Goal: Task Accomplishment & Management: Use online tool/utility

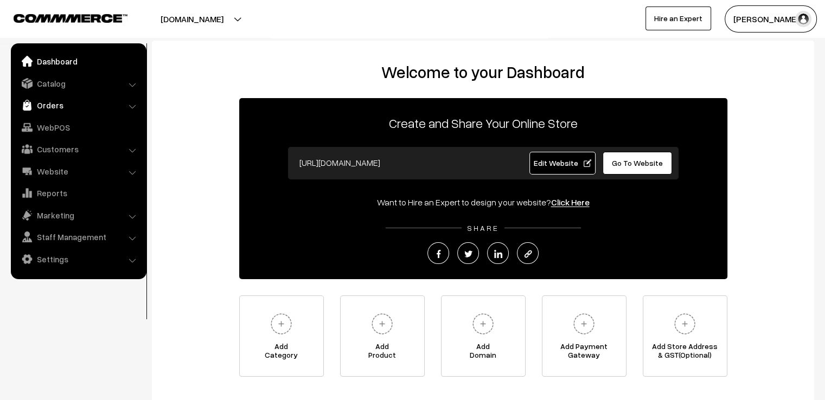
click at [50, 105] on link "Orders" at bounding box center [78, 105] width 129 height 20
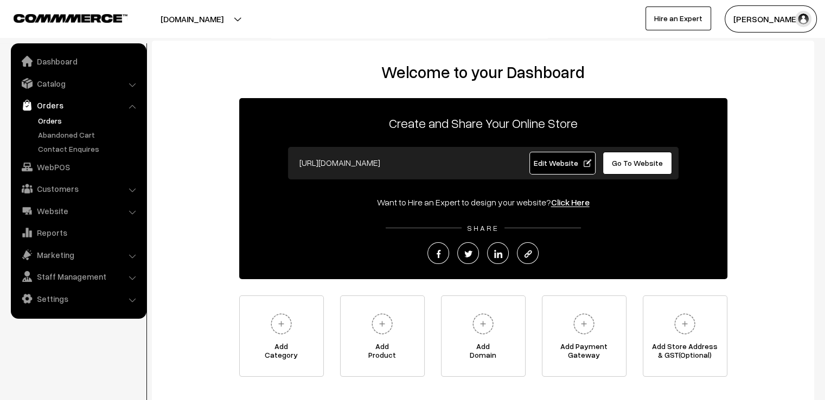
click at [52, 120] on link "Orders" at bounding box center [88, 120] width 107 height 11
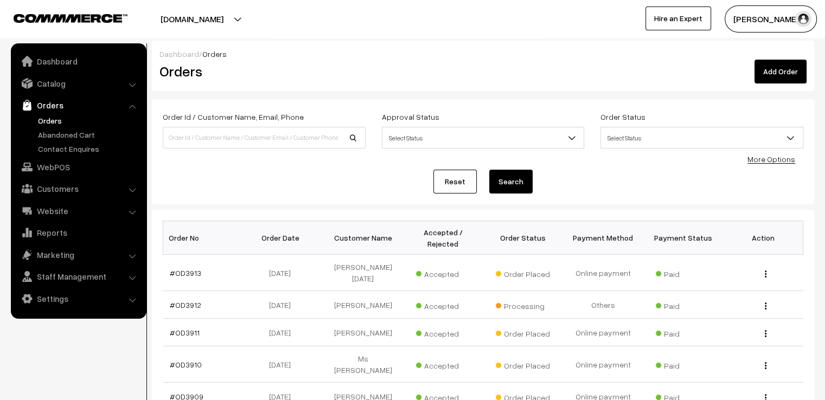
click at [449, 178] on link "Reset" at bounding box center [455, 182] width 43 height 24
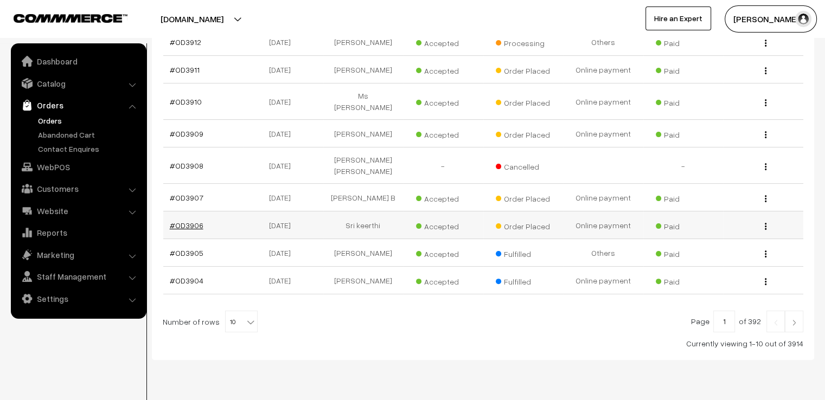
click at [193, 221] on link "#OD3906" at bounding box center [187, 225] width 34 height 9
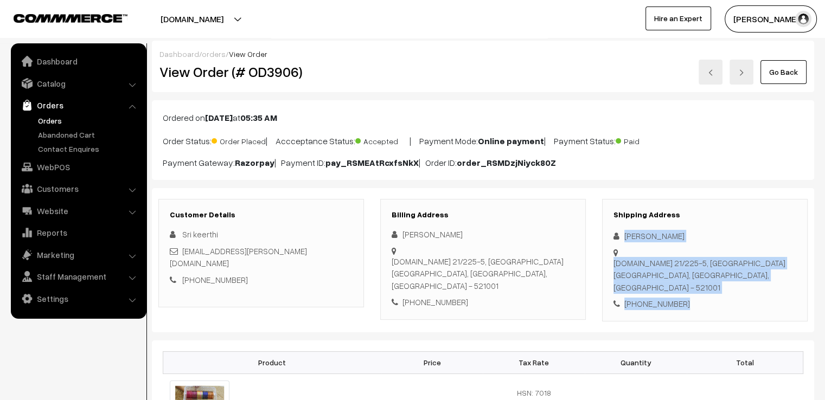
drag, startPoint x: 622, startPoint y: 235, endPoint x: 705, endPoint y: 283, distance: 96.2
click at [705, 283] on div "Shipping Address Sri Keerthi D.no 21/225-5, Nair Baddi center Machilipatnam, An…" at bounding box center [705, 260] width 206 height 123
copy div "Sri Keerthi D.no 21/225-5, Nair Baddi center Machilipatnam, Andhra Pradesh, Ind…"
click at [709, 75] on img at bounding box center [711, 72] width 7 height 7
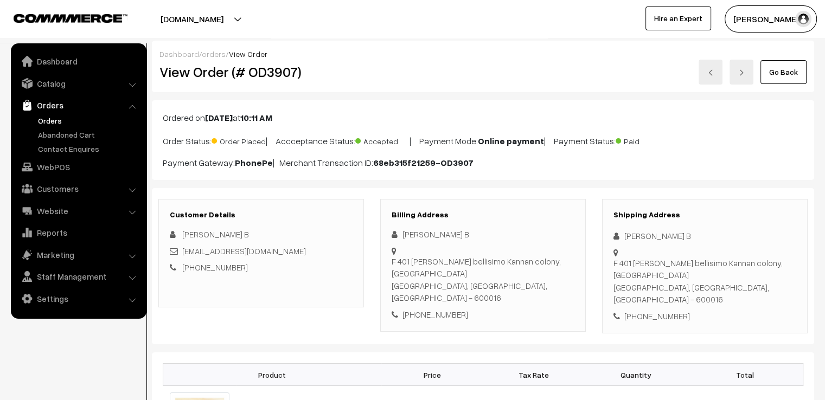
click at [623, 231] on div "[PERSON_NAME] B" at bounding box center [705, 236] width 183 height 12
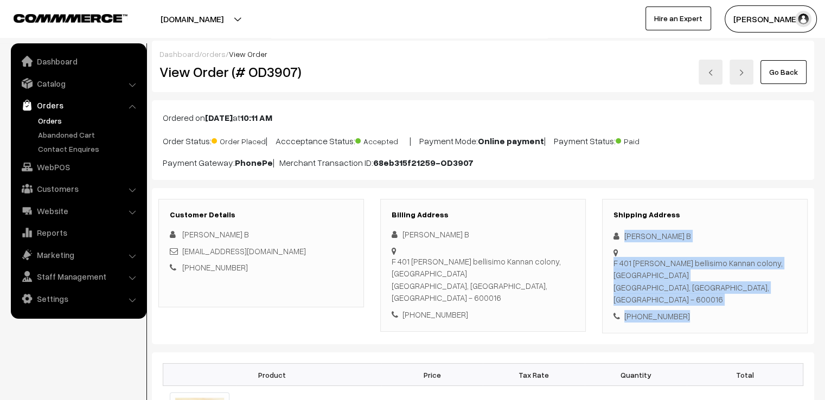
drag, startPoint x: 623, startPoint y: 231, endPoint x: 712, endPoint y: 291, distance: 108.2
click at [712, 291] on div "Shipping Address Pushpa B F 401 Casagrand bellisimo Kannan colony, Alandur Chen…" at bounding box center [705, 266] width 206 height 135
copy div "Pushpa B F 401 Casagrand bellisimo Kannan colony, Alandur Chennai, Tamil Nadu, …"
click at [706, 74] on link at bounding box center [711, 72] width 24 height 25
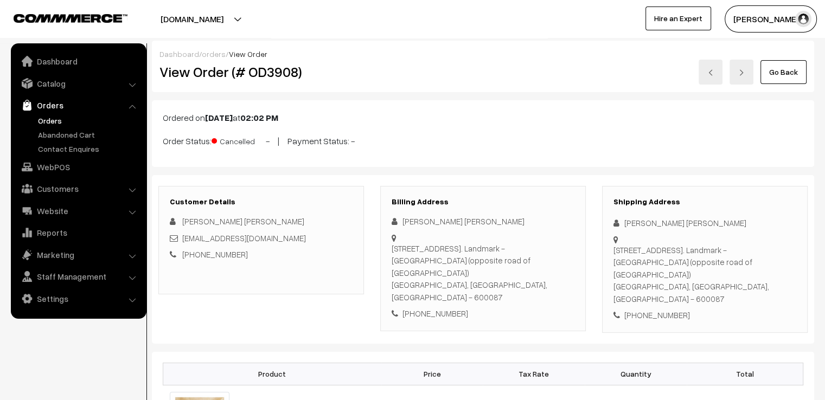
click at [706, 74] on link at bounding box center [711, 72] width 24 height 25
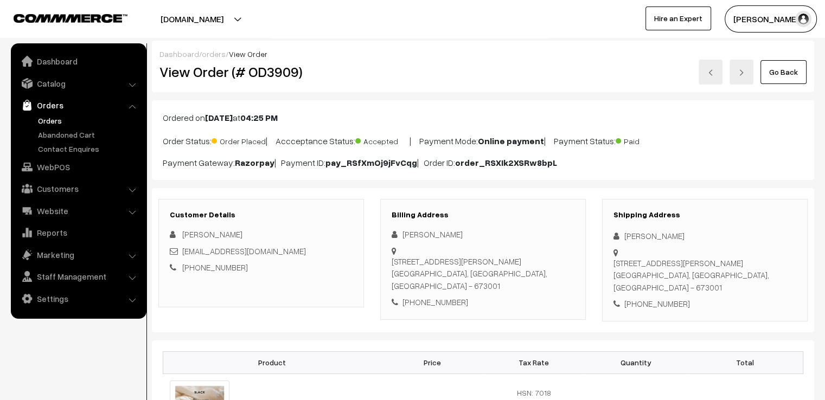
click at [619, 230] on div "G Jayakumar" at bounding box center [705, 236] width 183 height 12
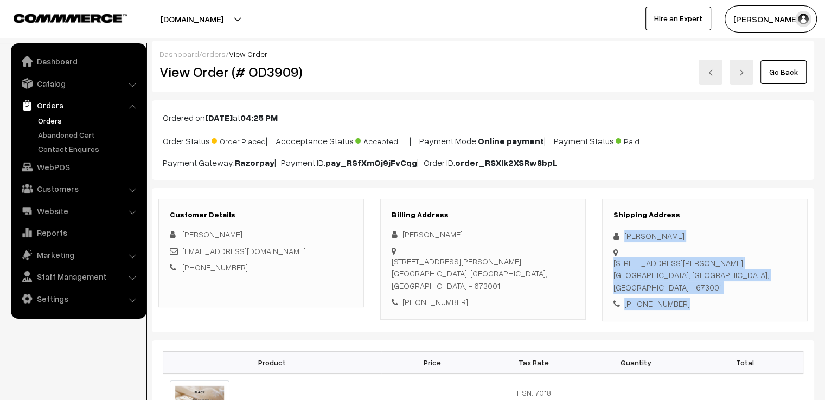
drag, startPoint x: 619, startPoint y: 230, endPoint x: 765, endPoint y: 316, distance: 168.8
click at [763, 316] on div "Shipping Address G Jayakumar 13-B,Meredien Verde, Galaxy Builders, St Vincent C…" at bounding box center [705, 260] width 206 height 123
copy div "G Jayakumar 13-B,Meredien Verde, Galaxy Builders, St Vincent Colony Road, Ashok…"
click at [710, 66] on link at bounding box center [711, 72] width 24 height 25
click at [786, 75] on link "Go Back" at bounding box center [784, 72] width 46 height 24
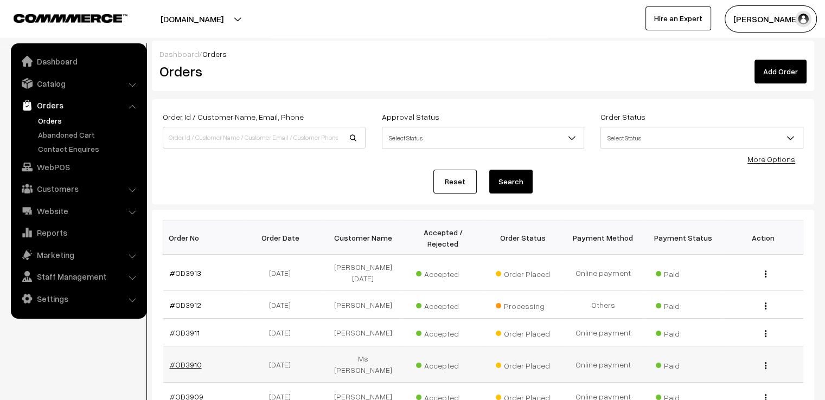
click at [179, 360] on link "#OD3910" at bounding box center [186, 364] width 32 height 9
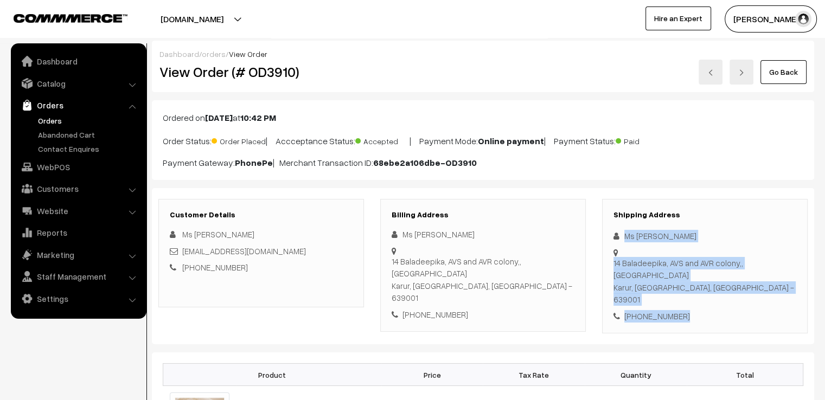
drag, startPoint x: 619, startPoint y: 227, endPoint x: 749, endPoint y: 307, distance: 153.2
click at [749, 307] on div "Shipping Address Ms Deepikasree Hari 14 Baladeepika, AVS and AVR colony,, Chinn…" at bounding box center [705, 266] width 206 height 135
copy div "Ms Deepikasree Hari 14 Baladeepika, AVS and AVR colony,, Chinnandan kovil road …"
click at [712, 69] on img at bounding box center [711, 72] width 7 height 7
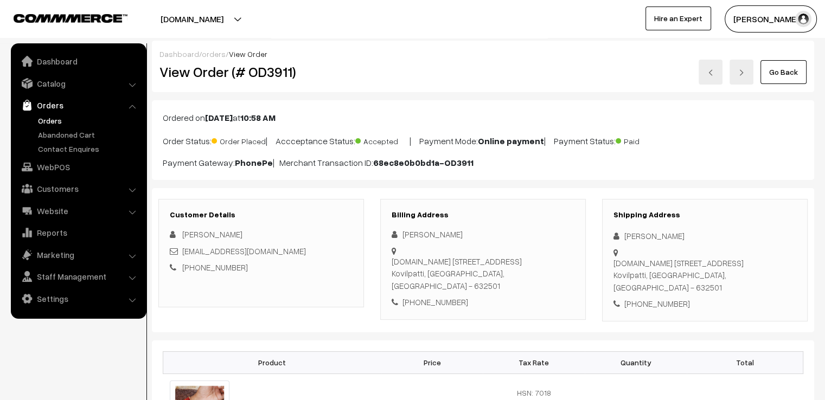
click at [623, 232] on div "Mareeswari Marimuthu" at bounding box center [705, 236] width 183 height 12
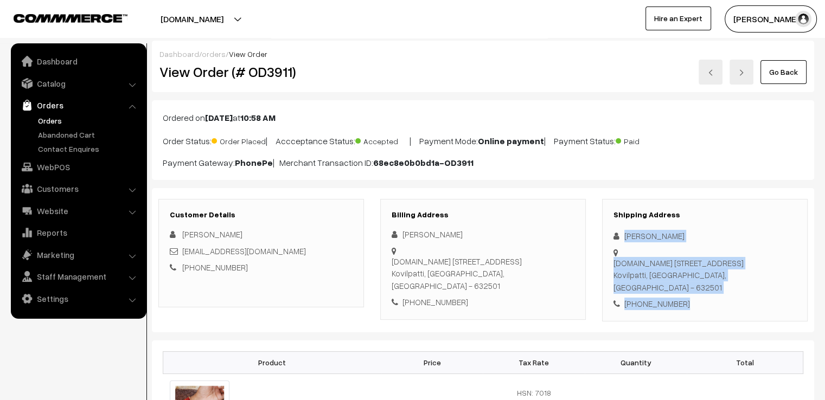
drag, startPoint x: 623, startPoint y: 232, endPoint x: 762, endPoint y: 307, distance: 157.3
click at [762, 307] on div "Shipping Address Mareeswari Marimuthu D.no 756R21/6 Ananda Nagar 3rd Street,, E…" at bounding box center [705, 260] width 206 height 123
copy div "Mareeswari Marimuthu D.no 756R21/6 Ananda Nagar 3rd Street,, E.B colony, Rajiv …"
click at [714, 69] on img at bounding box center [711, 72] width 7 height 7
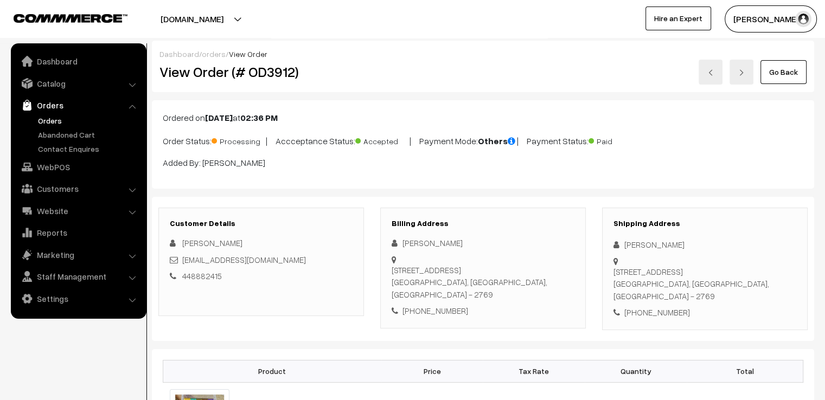
click at [712, 72] on img at bounding box center [711, 72] width 7 height 7
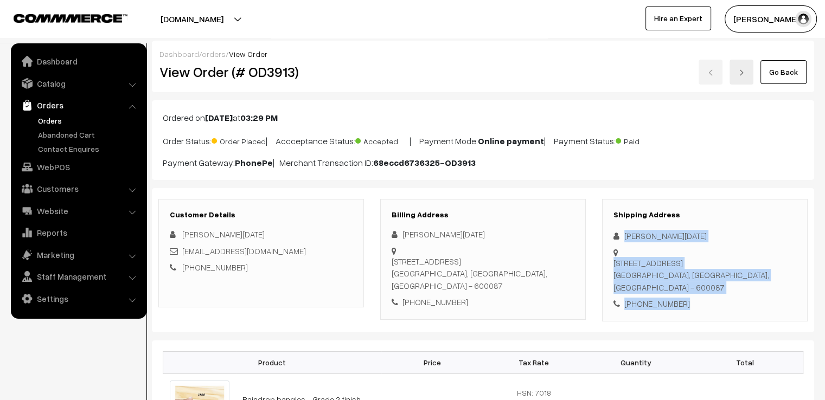
drag, startPoint x: 622, startPoint y: 228, endPoint x: 765, endPoint y: 314, distance: 166.9
click at [765, 314] on div "Shipping Address [PERSON_NAME][DATE] [STREET_ADDRESS][PERSON_NAME] [PHONE_NUMBE…" at bounding box center [705, 260] width 206 height 123
copy div "[PERSON_NAME][DATE] [STREET_ADDRESS][PERSON_NAME] [PHONE_NUMBER]"
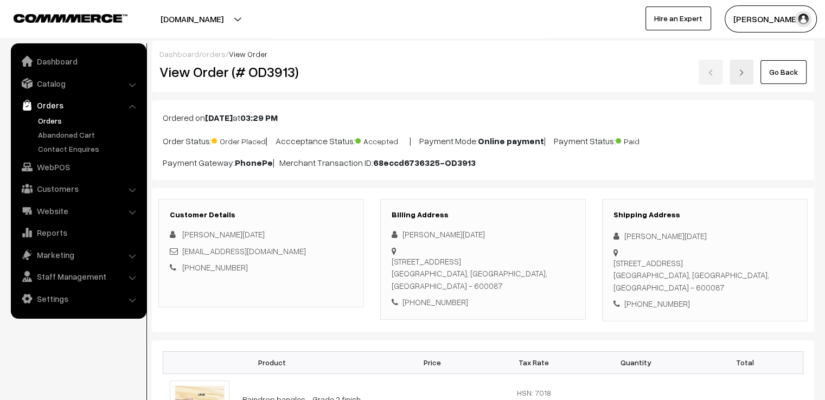
click at [710, 72] on div "Go Back" at bounding box center [594, 72] width 426 height 25
click at [786, 74] on link "Go Back" at bounding box center [784, 72] width 46 height 24
